Goal: Answer question/provide support: Share knowledge or assist other users

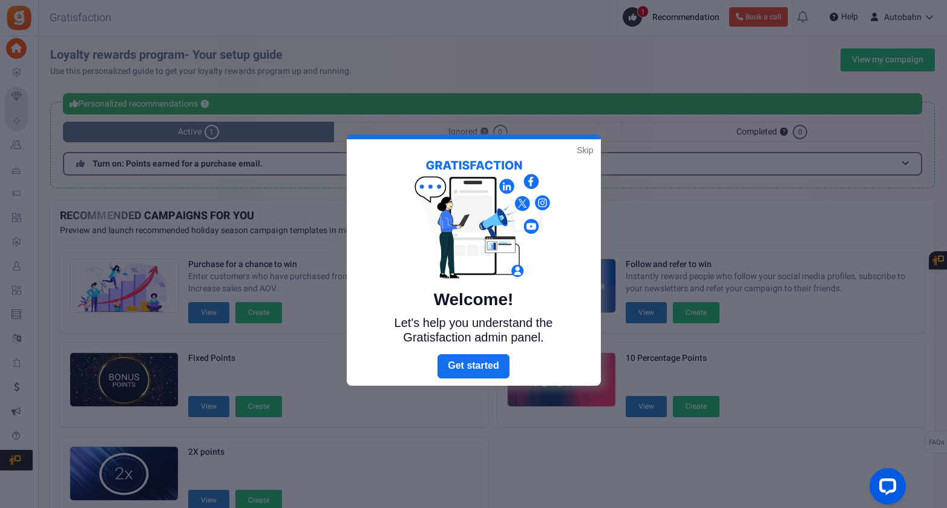
click at [587, 149] on link "Skip" at bounding box center [585, 150] width 16 height 12
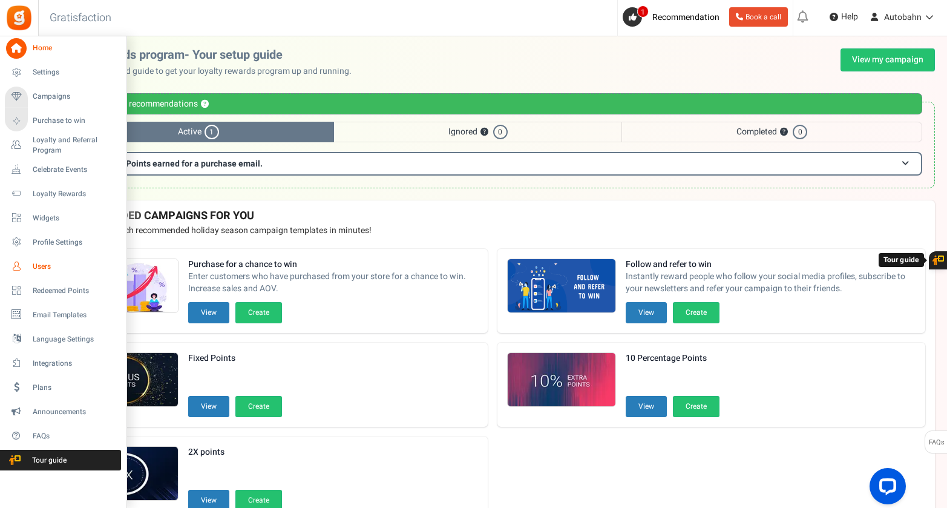
click at [39, 264] on span "Users" at bounding box center [75, 266] width 85 height 10
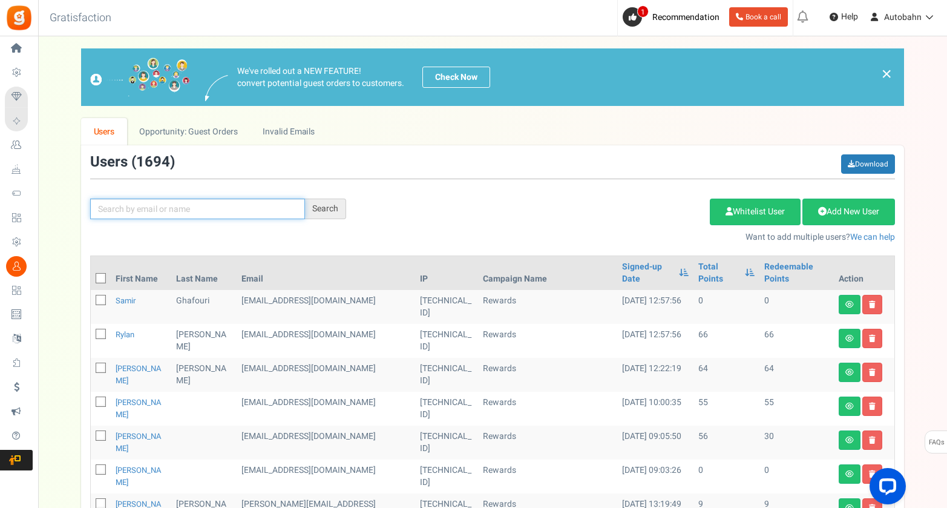
click at [145, 201] on input "text" at bounding box center [197, 209] width 215 height 21
type input "[PERSON_NAME]"
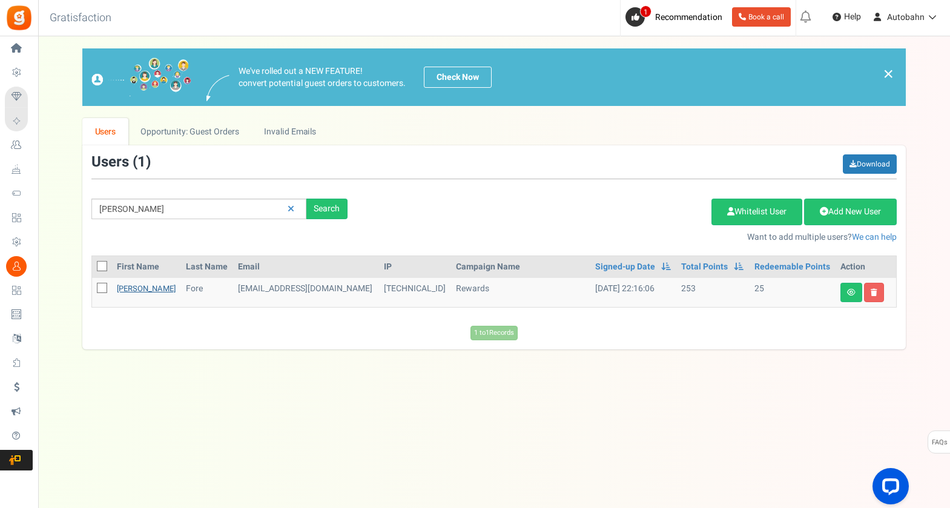
click at [123, 289] on link "[PERSON_NAME]" at bounding box center [146, 288] width 59 height 11
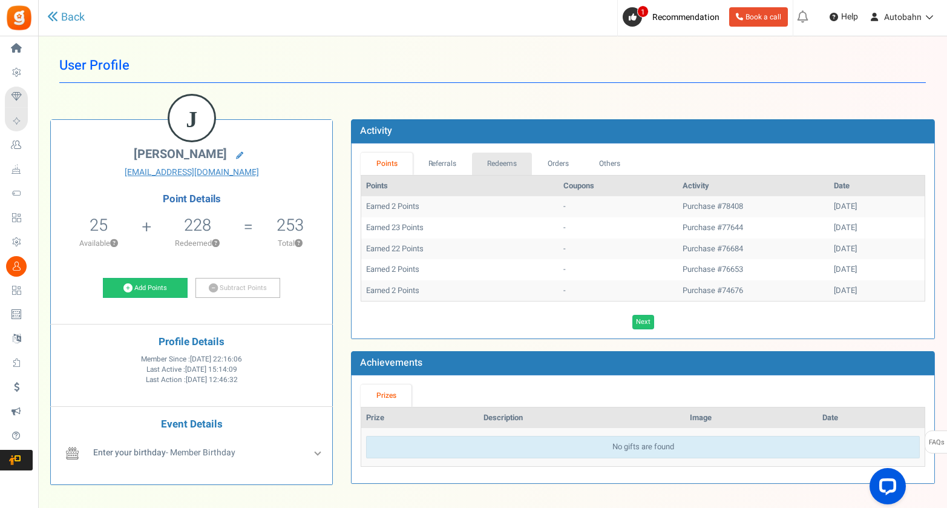
click at [501, 163] on link "Redeems" at bounding box center [502, 164] width 61 height 22
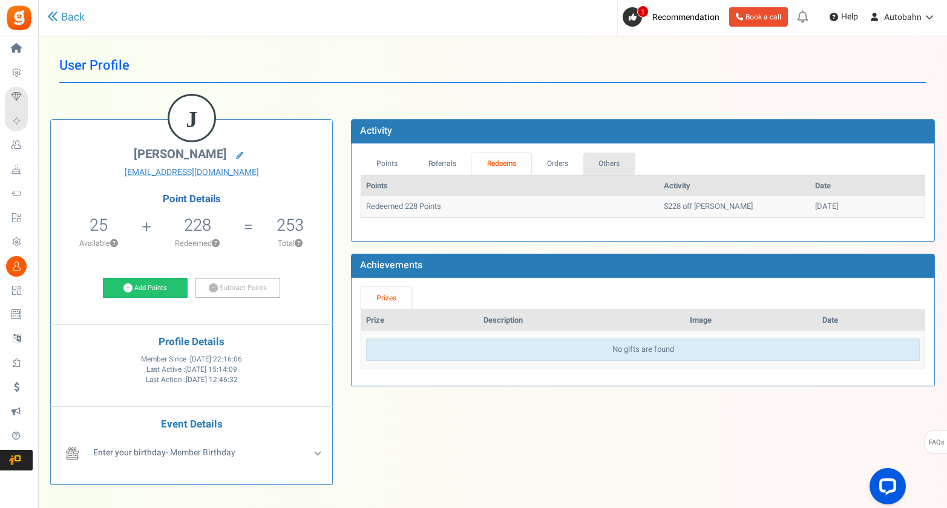
click at [613, 164] on link "Others" at bounding box center [609, 164] width 52 height 22
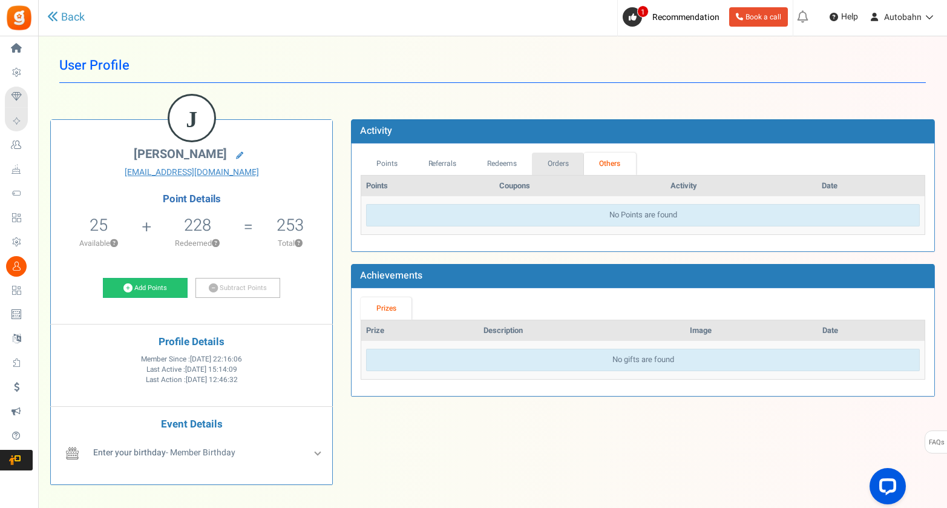
click at [568, 163] on link "Orders" at bounding box center [558, 164] width 52 height 22
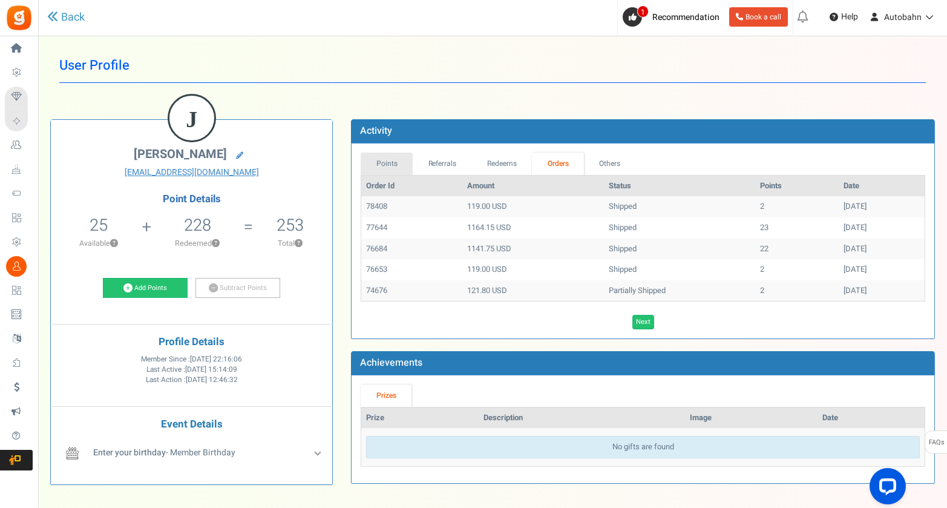
click at [377, 156] on link "Points" at bounding box center [387, 164] width 52 height 22
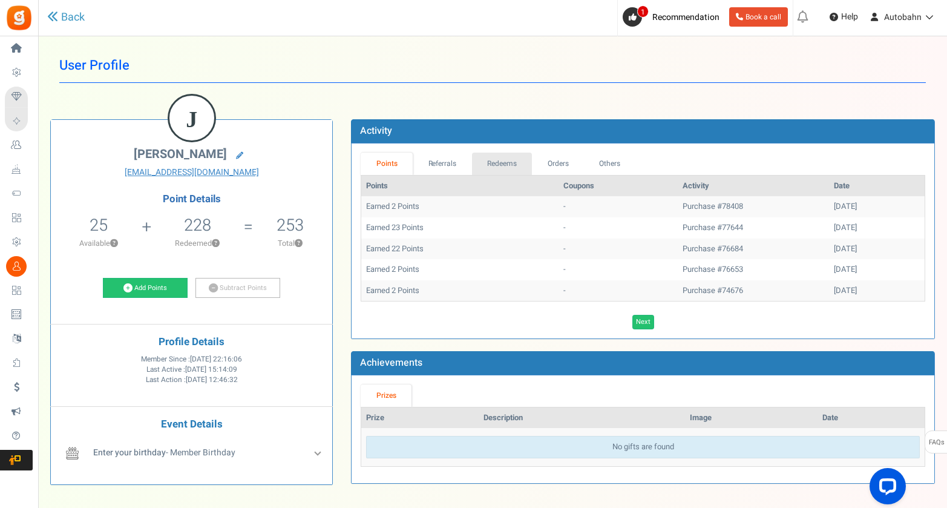
click at [508, 157] on link "Redeems" at bounding box center [502, 164] width 61 height 22
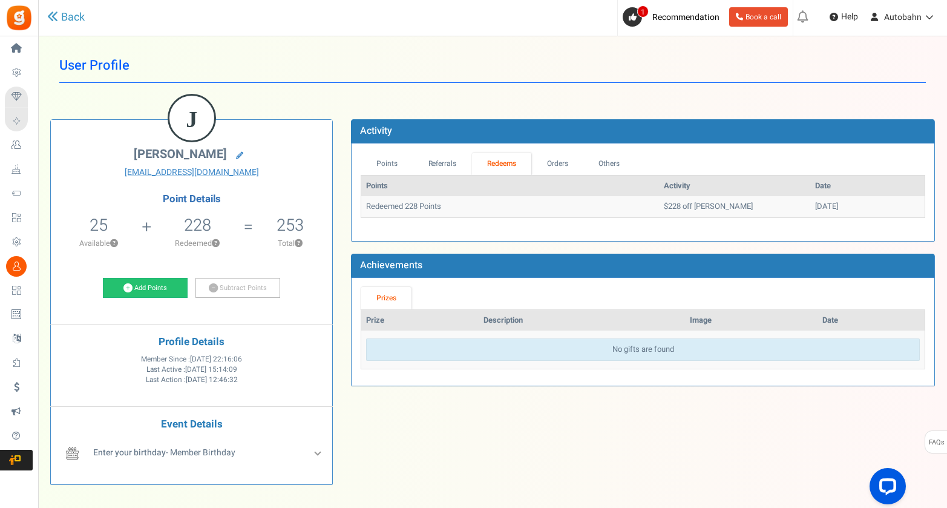
click at [665, 206] on td "$228 off [PERSON_NAME]" at bounding box center [734, 206] width 151 height 21
drag, startPoint x: 715, startPoint y: 206, endPoint x: 657, endPoint y: 209, distance: 58.2
click at [659, 209] on td "$228 off [PERSON_NAME]" at bounding box center [734, 206] width 151 height 21
copy td "GRPAYDVIojmtJ"
